Goal: Transaction & Acquisition: Obtain resource

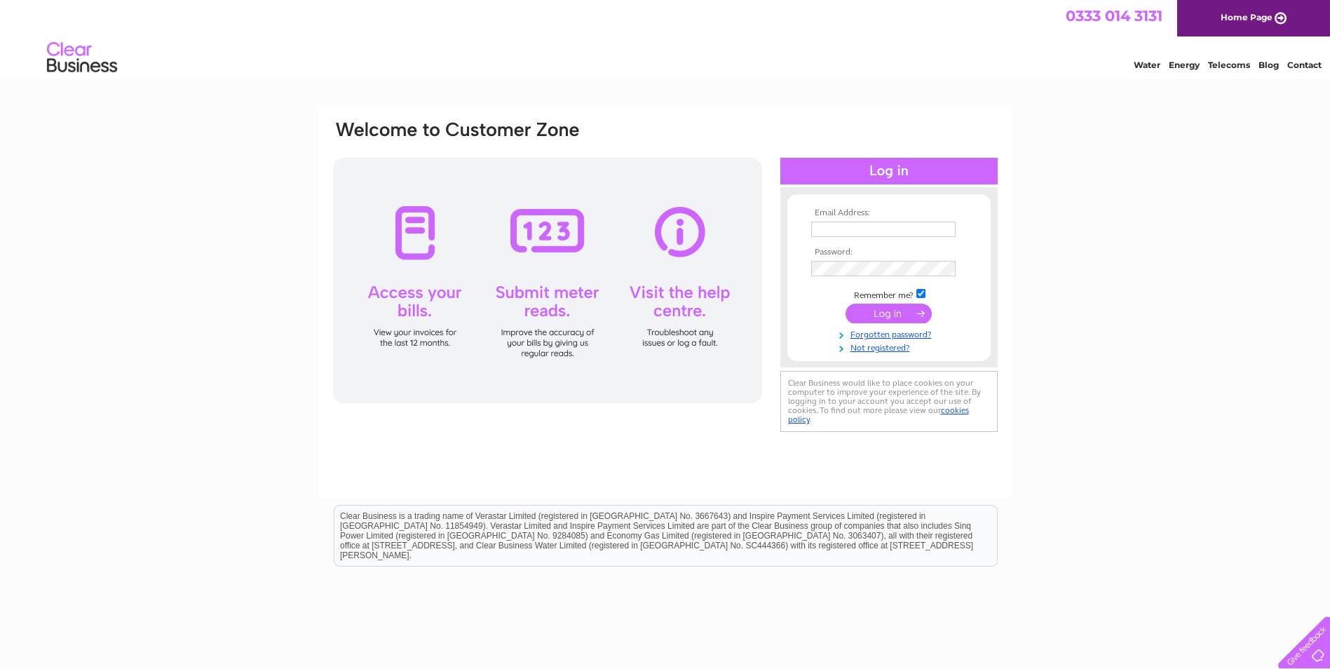
click at [836, 225] on input "text" at bounding box center [883, 229] width 144 height 15
type input "A"
type input "angus@northfish.co.uk"
click at [897, 318] on input "submit" at bounding box center [888, 315] width 86 height 20
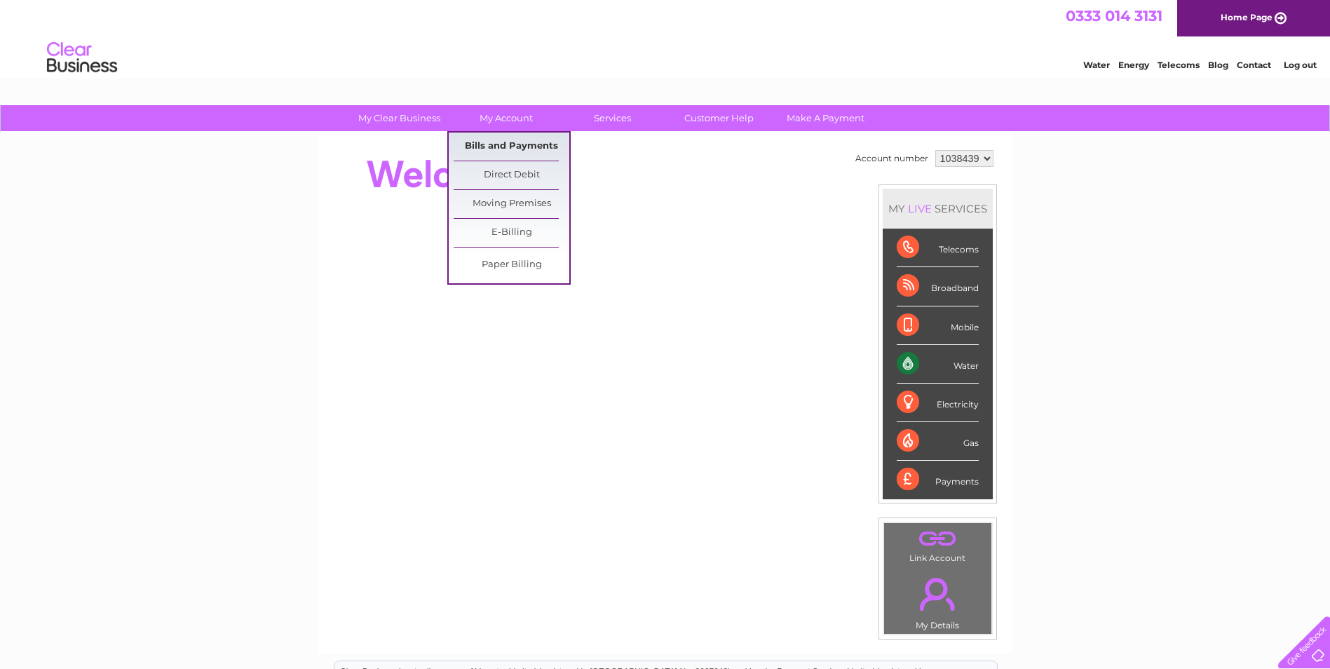
click at [505, 139] on link "Bills and Payments" at bounding box center [512, 146] width 116 height 28
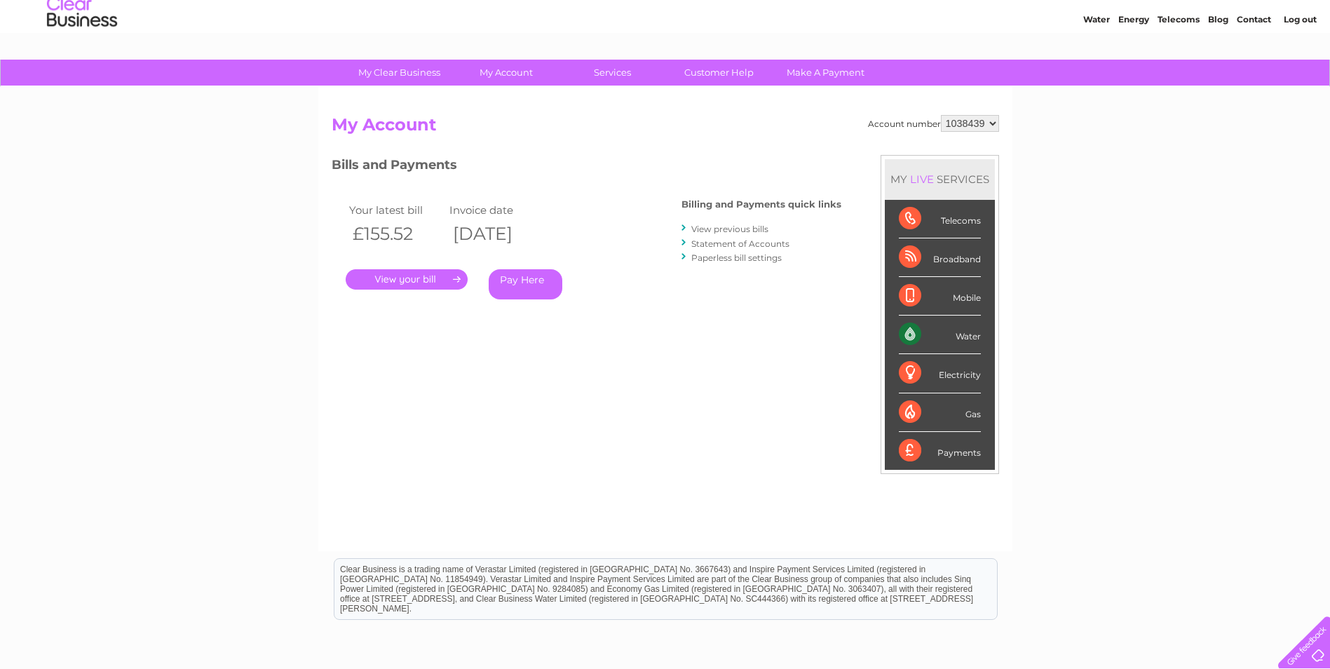
scroll to position [70, 0]
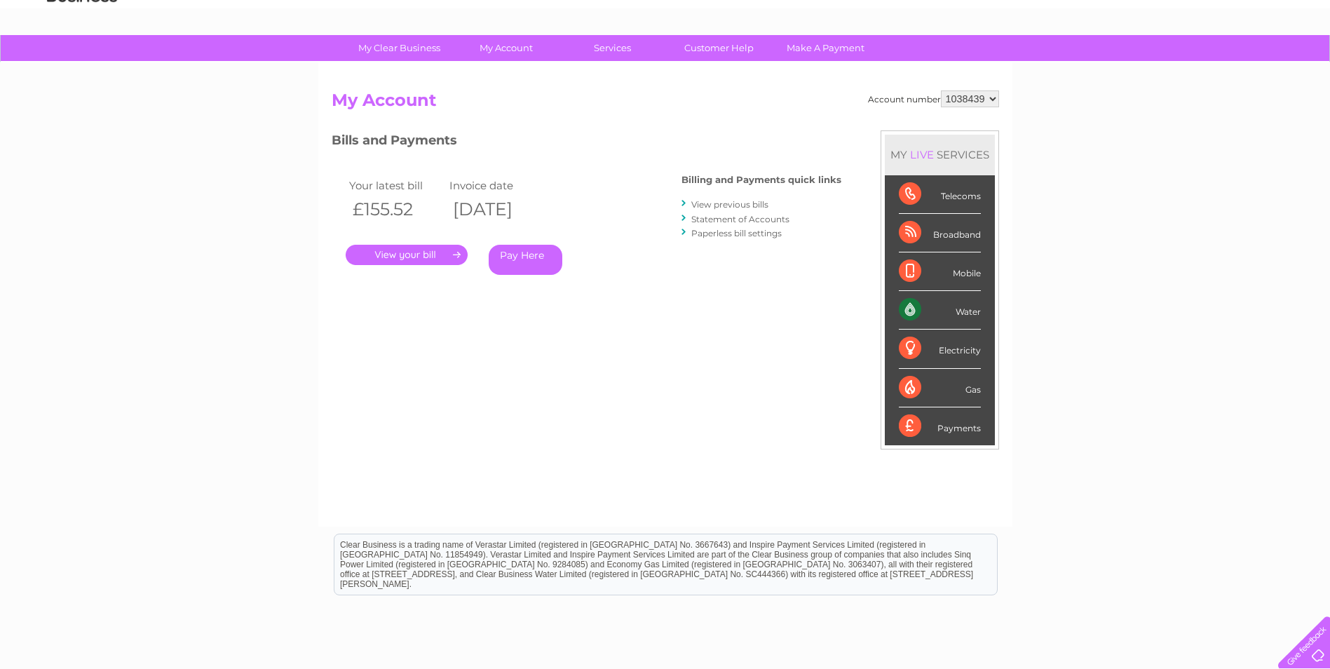
click at [409, 252] on link "." at bounding box center [407, 255] width 122 height 20
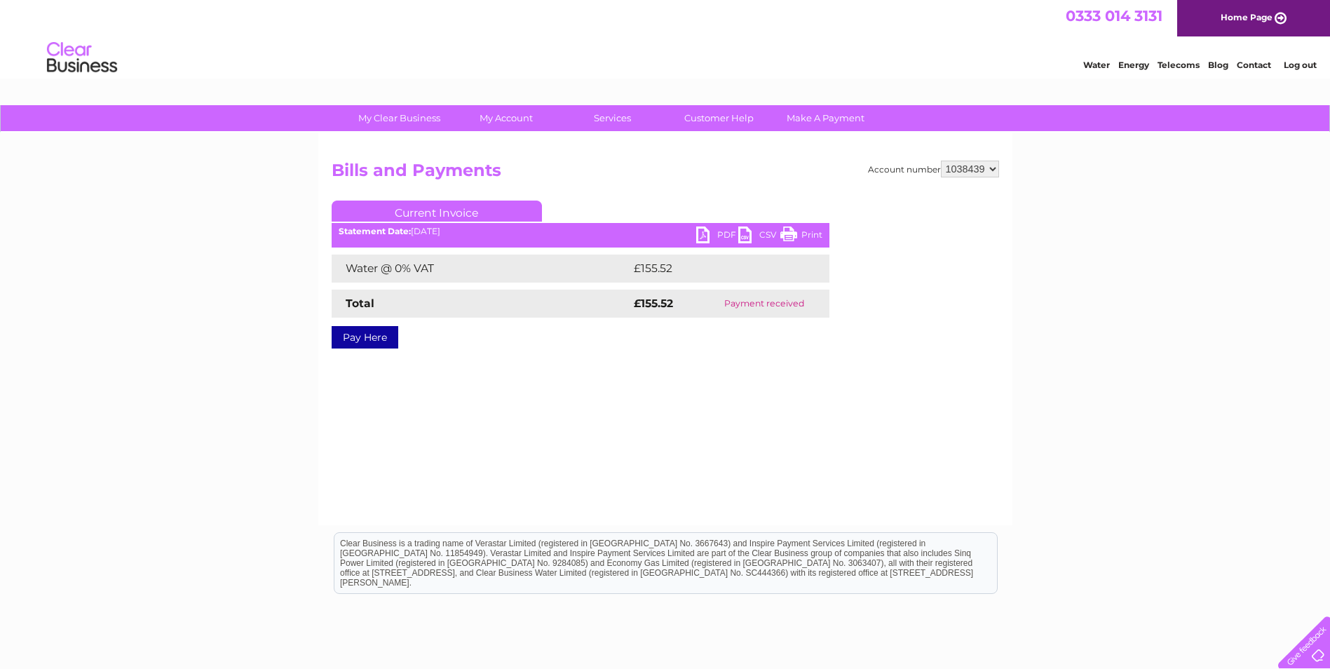
click at [725, 233] on link "PDF" at bounding box center [717, 236] width 42 height 20
click at [1297, 70] on li "Log out" at bounding box center [1300, 65] width 42 height 18
click at [1297, 67] on link "Log out" at bounding box center [1299, 65] width 33 height 11
